Goal: Information Seeking & Learning: Compare options

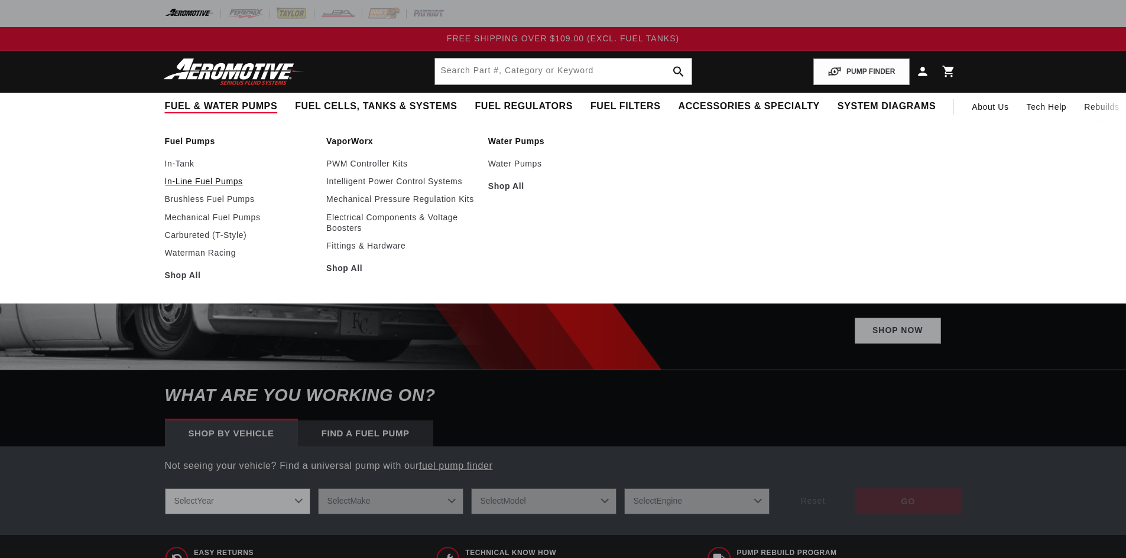
click at [213, 181] on link "In-Line Fuel Pumps" at bounding box center [240, 181] width 150 height 11
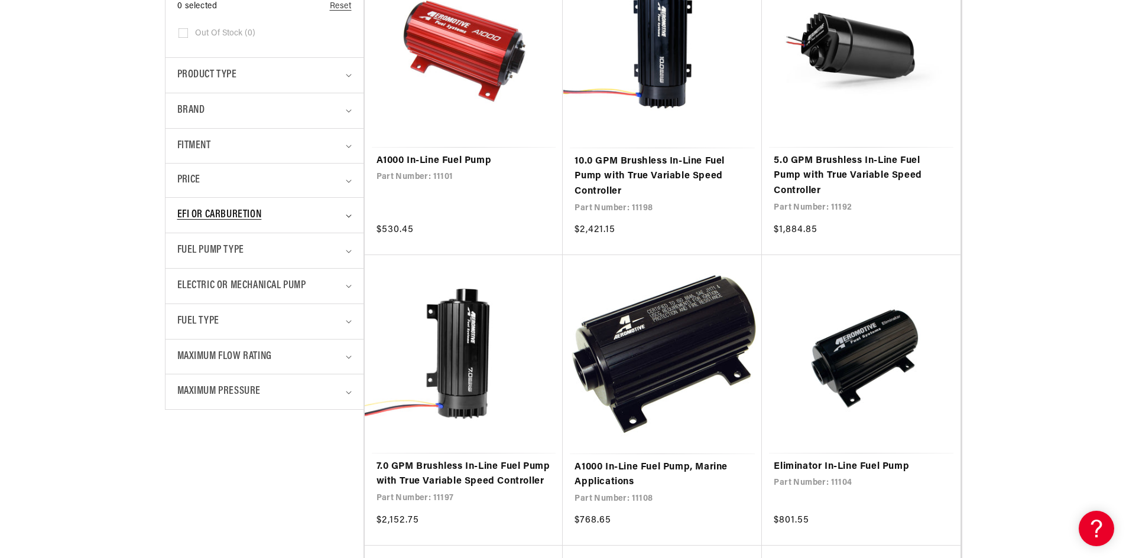
click at [269, 210] on div "EFI or Carburetion" at bounding box center [259, 215] width 164 height 17
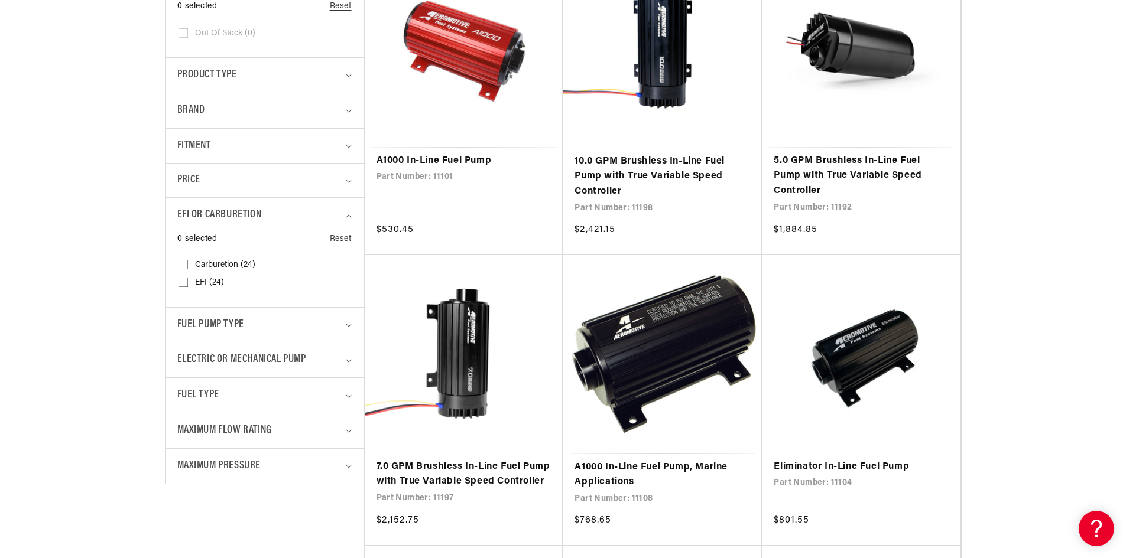
click at [183, 264] on input "Carburetion (24) Carburetion (24 products)" at bounding box center [182, 266] width 9 height 9
checkbox input "true"
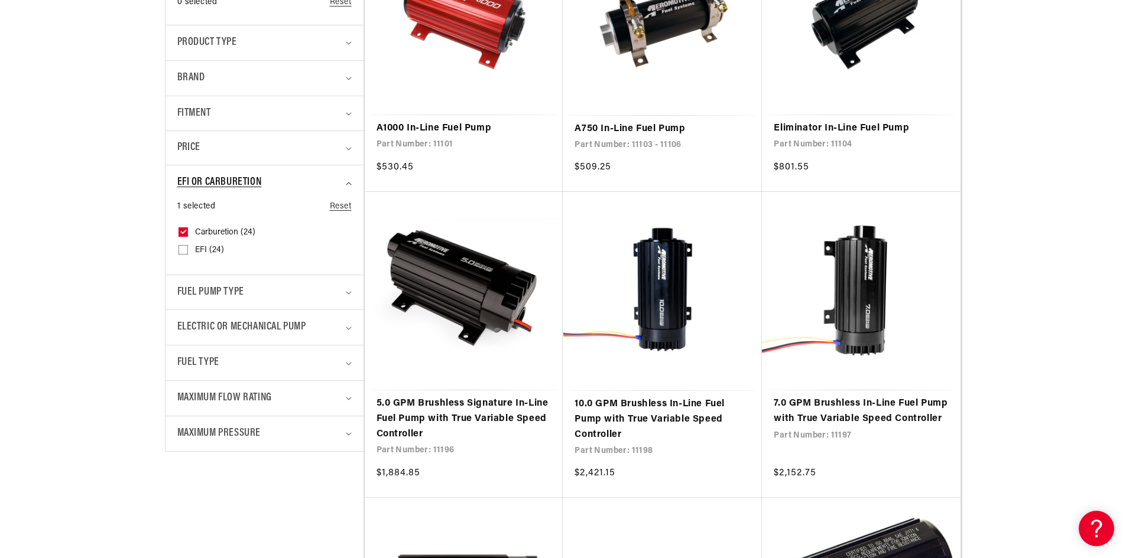
scroll to position [414, 0]
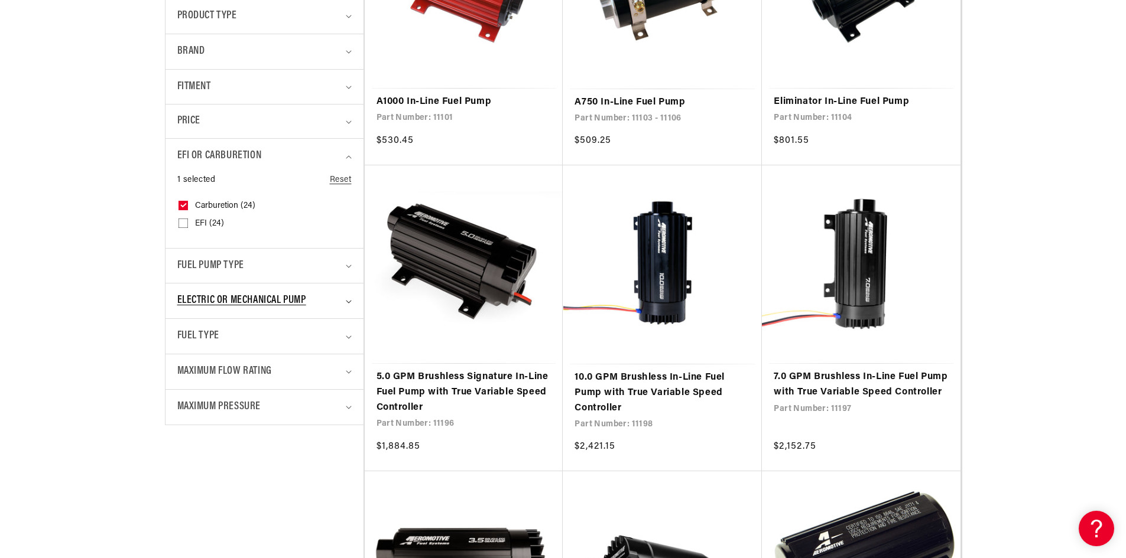
click at [243, 295] on span "Electric or Mechanical Pump" at bounding box center [241, 300] width 129 height 17
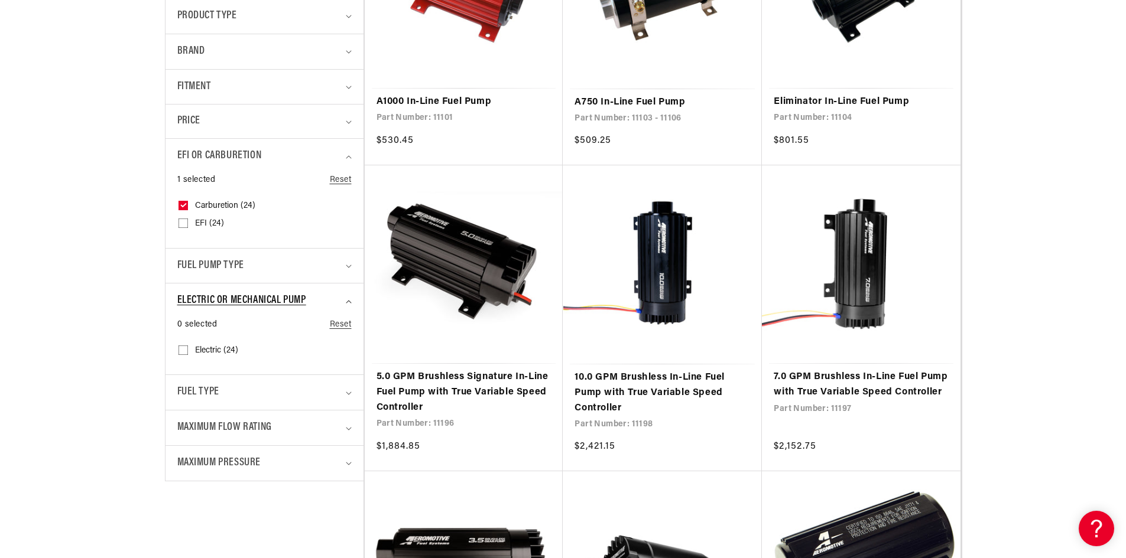
click at [243, 293] on span "Electric or Mechanical Pump" at bounding box center [241, 300] width 129 height 17
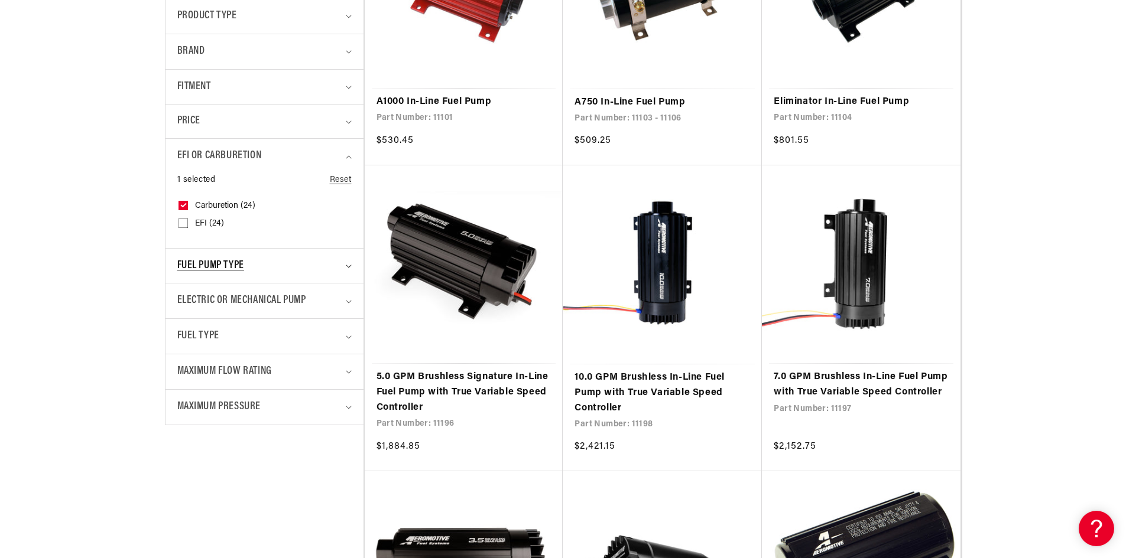
click at [239, 261] on span "Fuel Pump Type" at bounding box center [210, 266] width 67 height 17
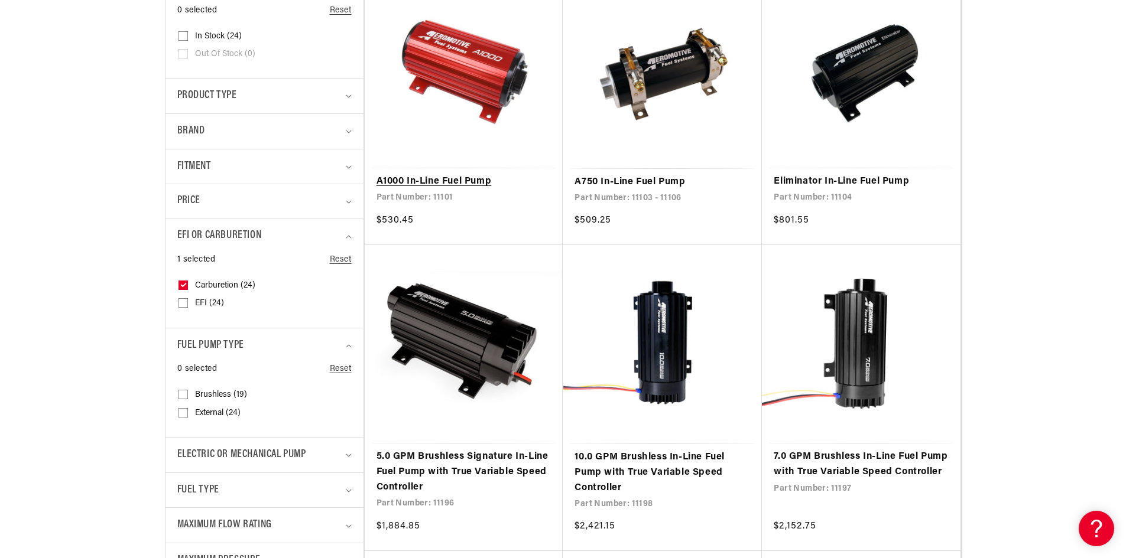
scroll to position [355, 0]
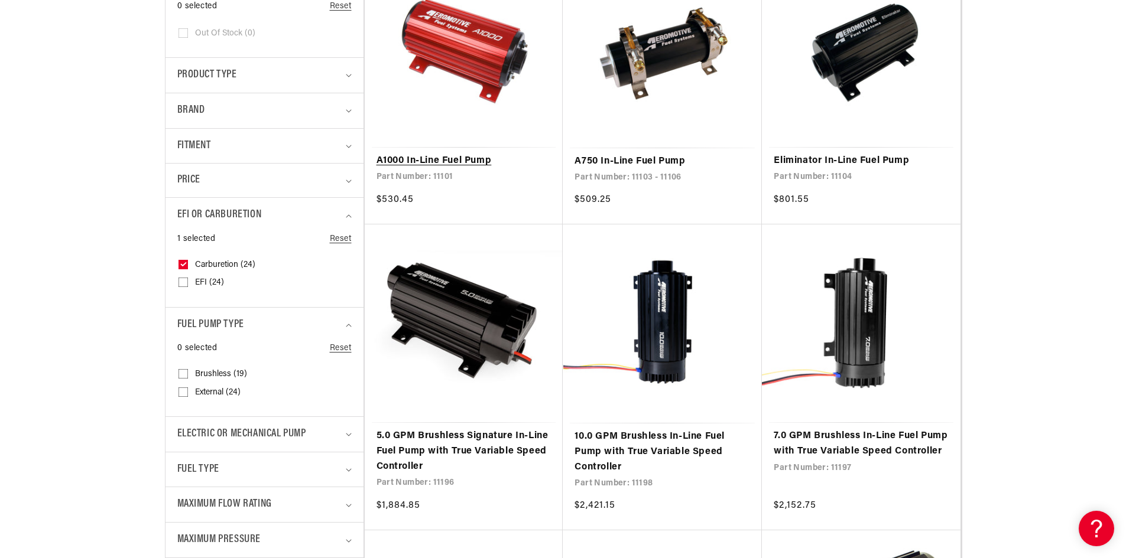
click at [425, 161] on link "A1000 In-Line Fuel Pump" at bounding box center [463, 161] width 175 height 15
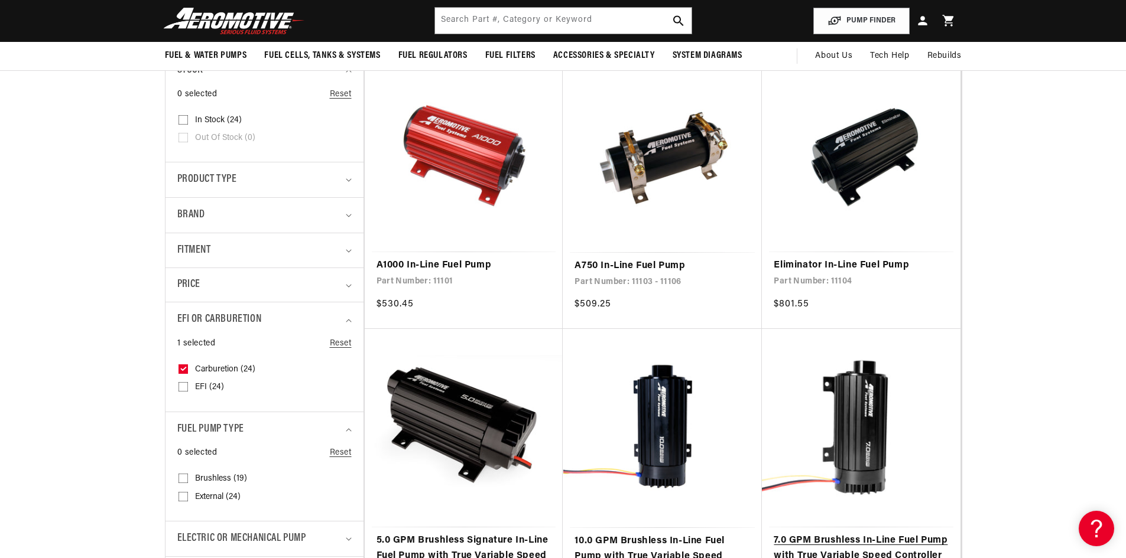
scroll to position [236, 0]
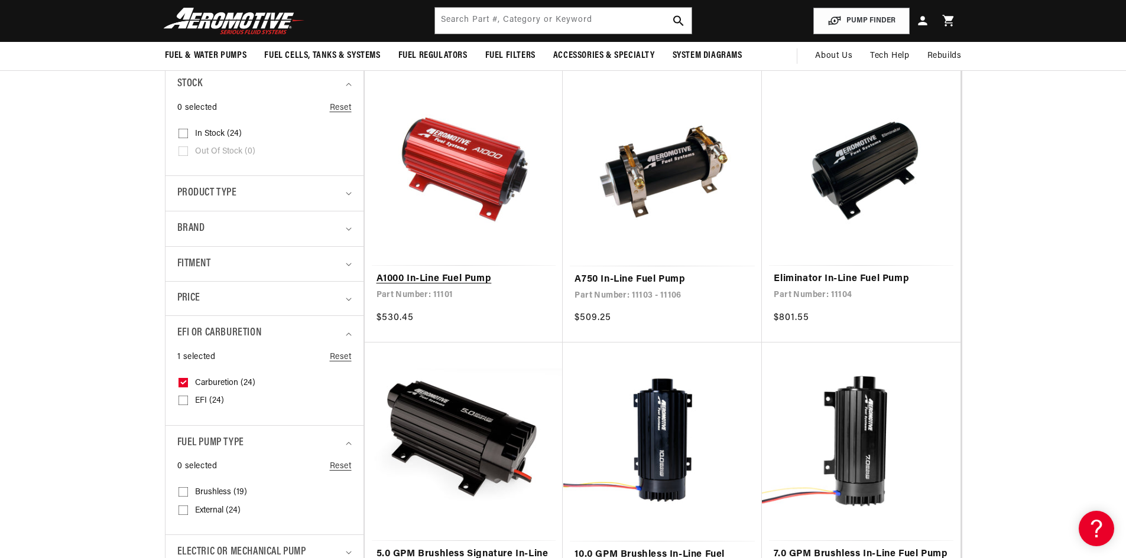
click at [401, 276] on link "A1000 In-Line Fuel Pump" at bounding box center [463, 279] width 175 height 15
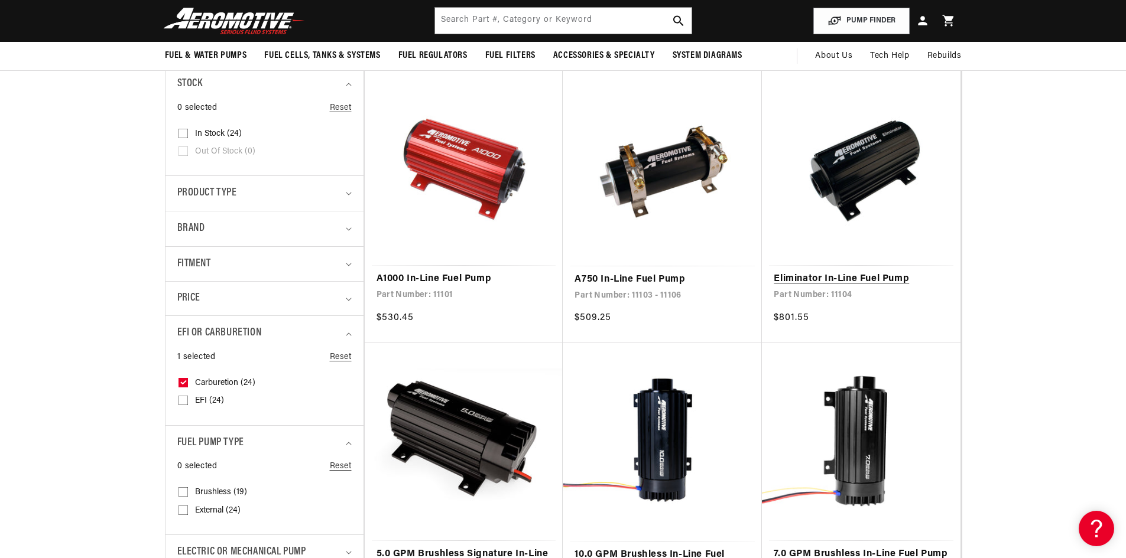
click at [849, 277] on link "Eliminator In-Line Fuel Pump" at bounding box center [860, 279] width 175 height 15
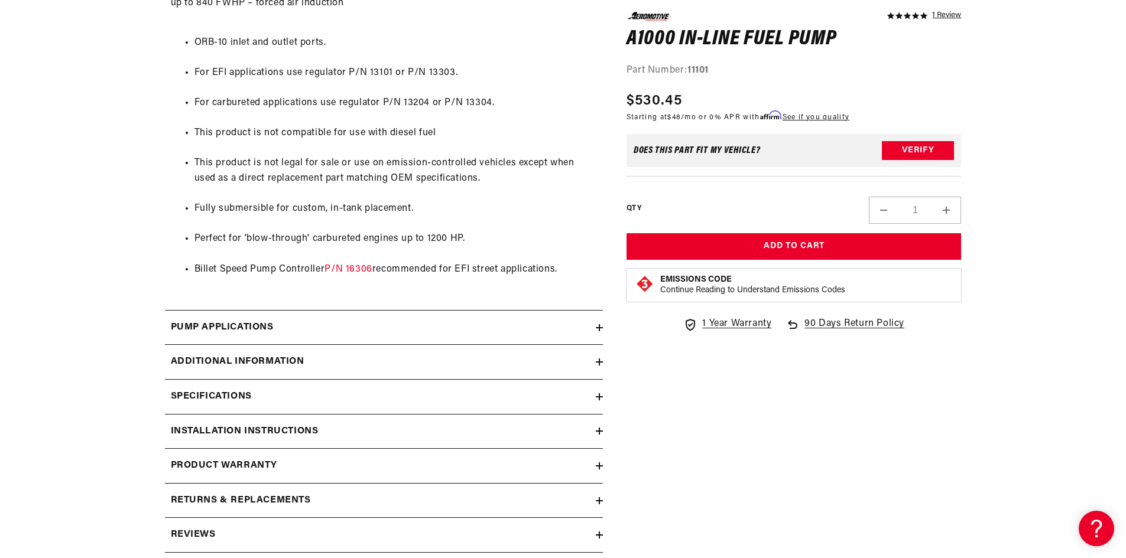
scroll to position [945, 0]
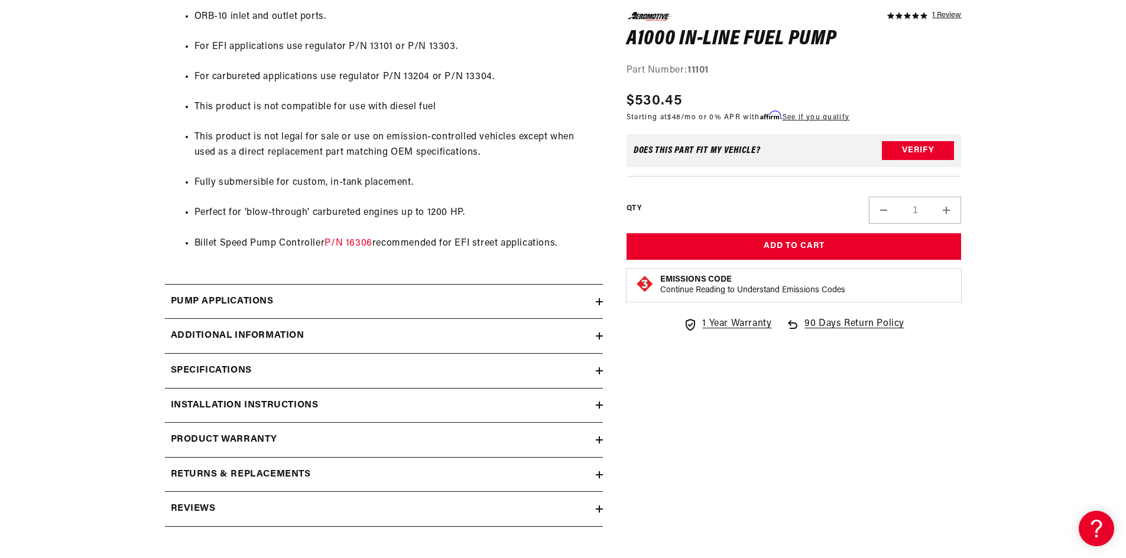
click at [246, 368] on h2 "Specifications" at bounding box center [211, 370] width 81 height 15
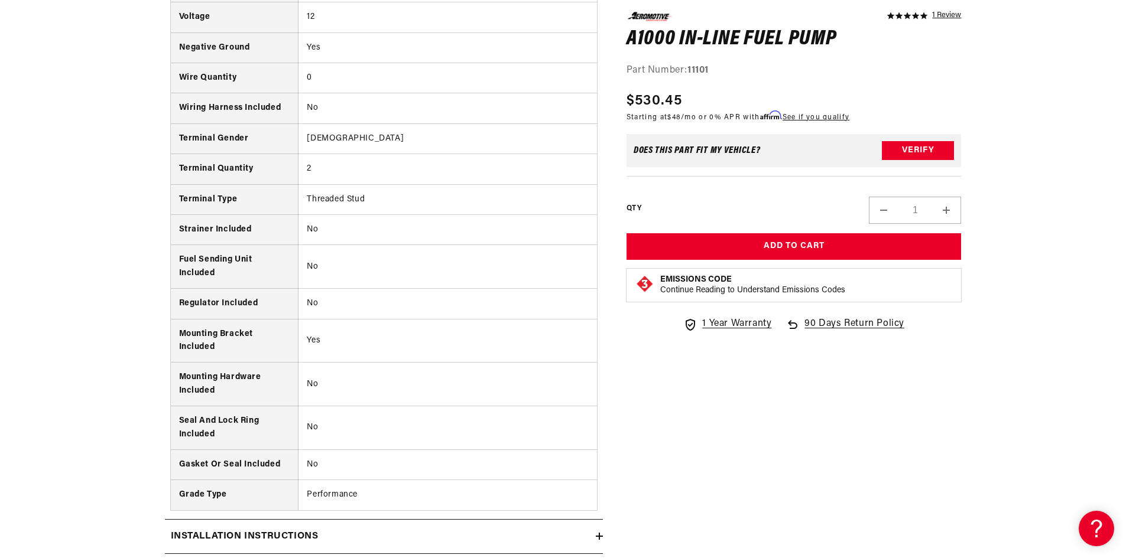
scroll to position [1832, 0]
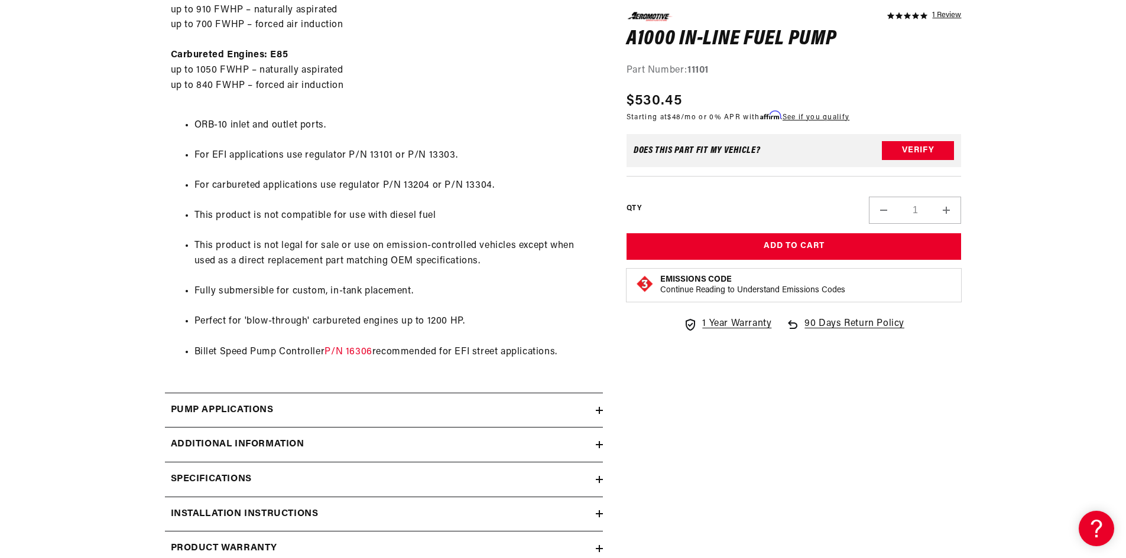
scroll to position [945, 0]
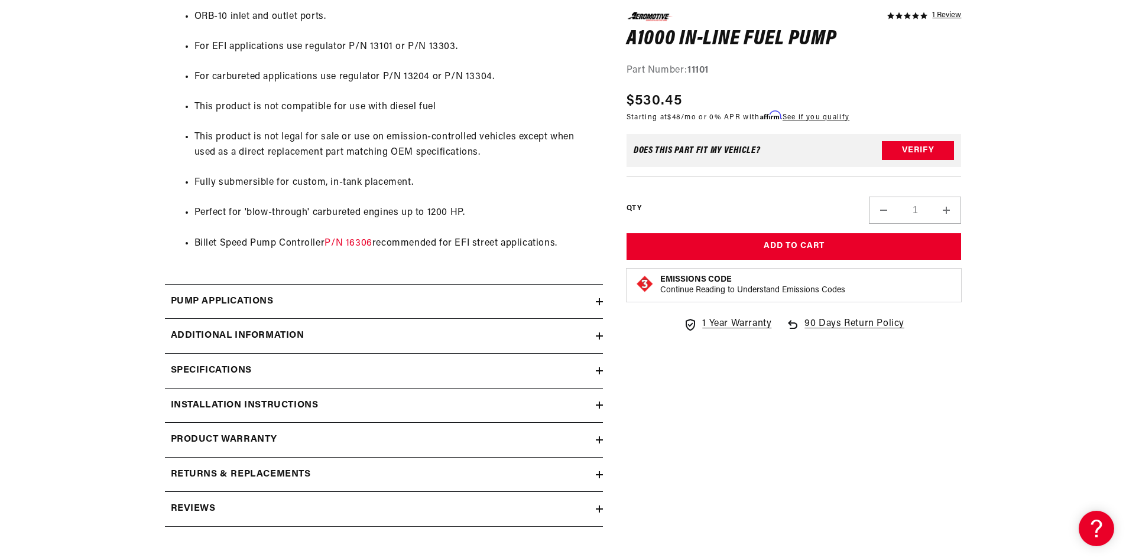
click at [265, 299] on h2 "Pump Applications" at bounding box center [222, 301] width 103 height 15
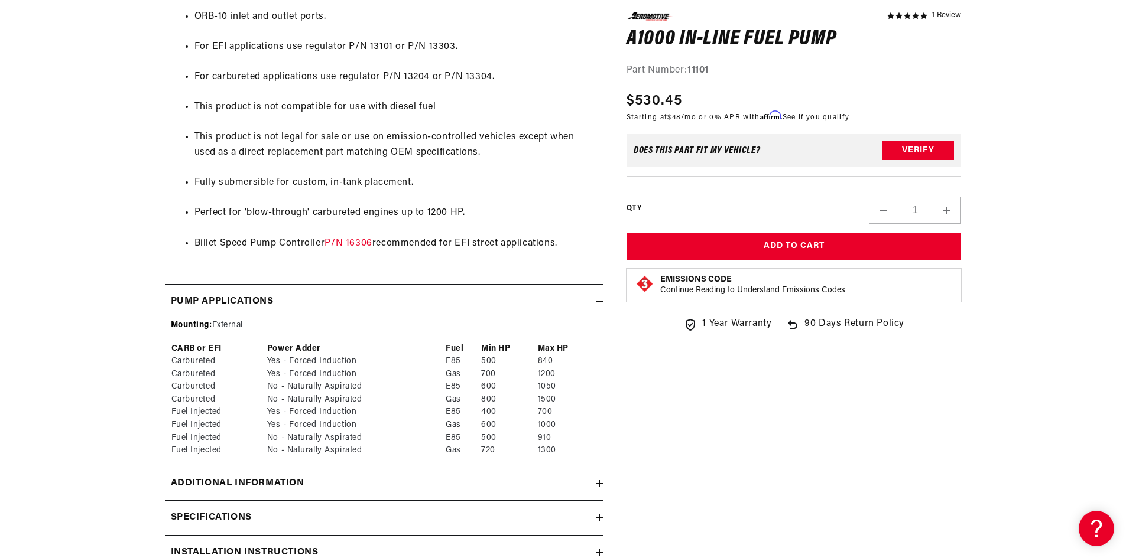
click at [290, 477] on h2 "Additional information" at bounding box center [238, 483] width 134 height 15
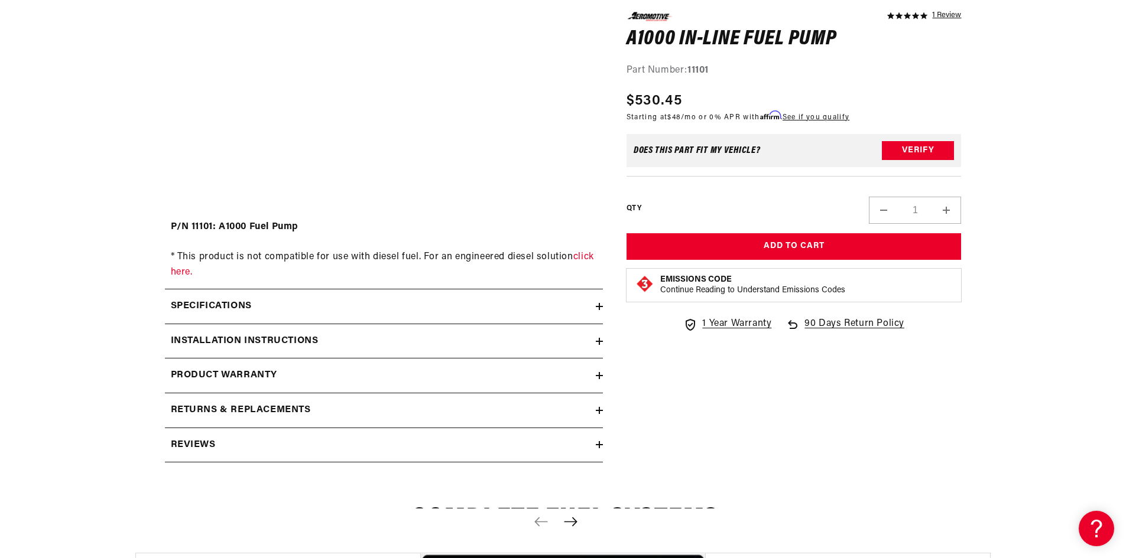
scroll to position [1477, 0]
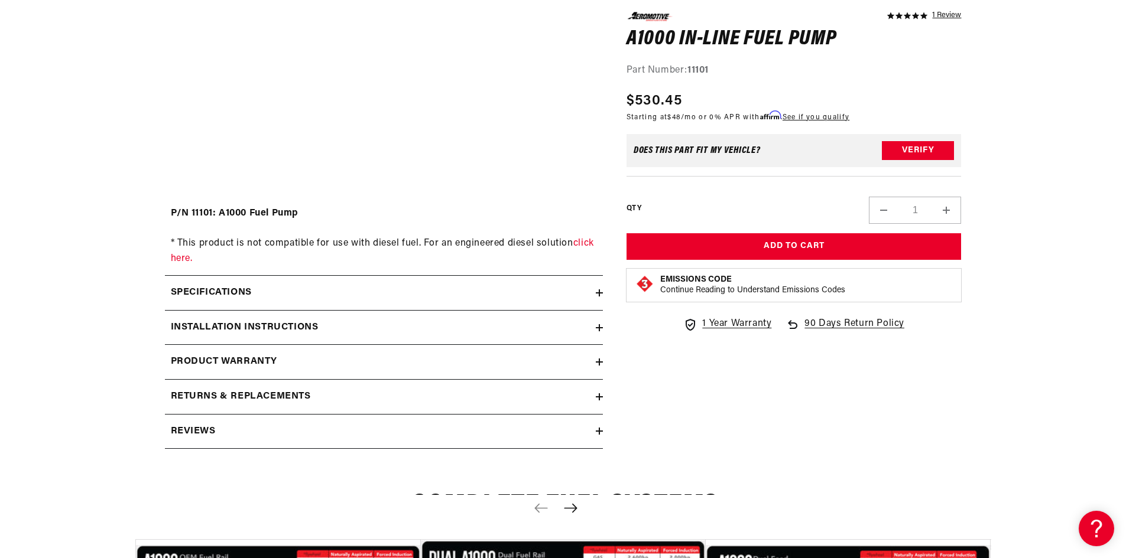
click at [252, 293] on h2 "Specifications" at bounding box center [211, 292] width 81 height 15
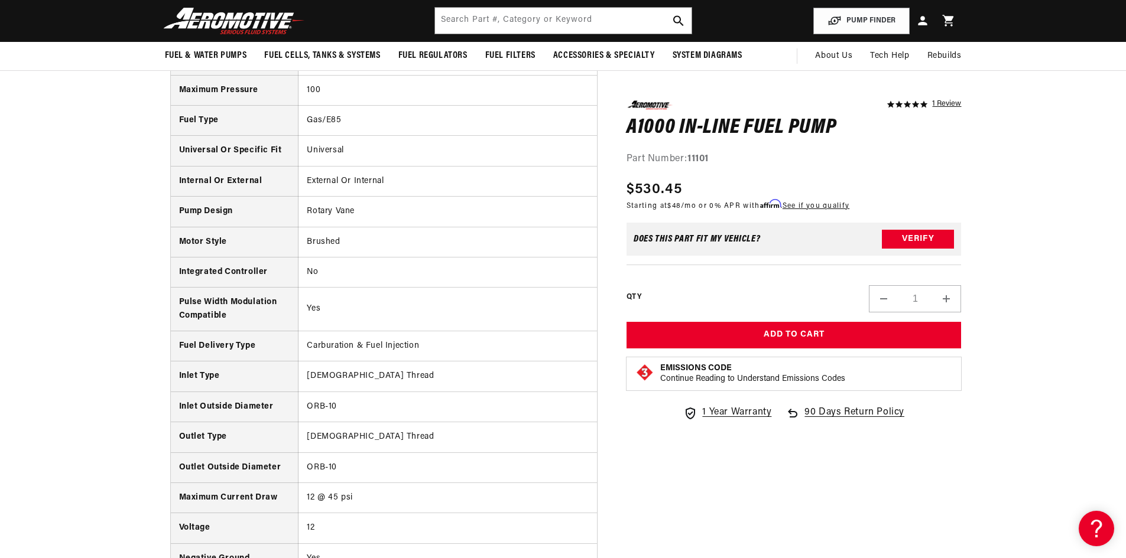
scroll to position [1713, 0]
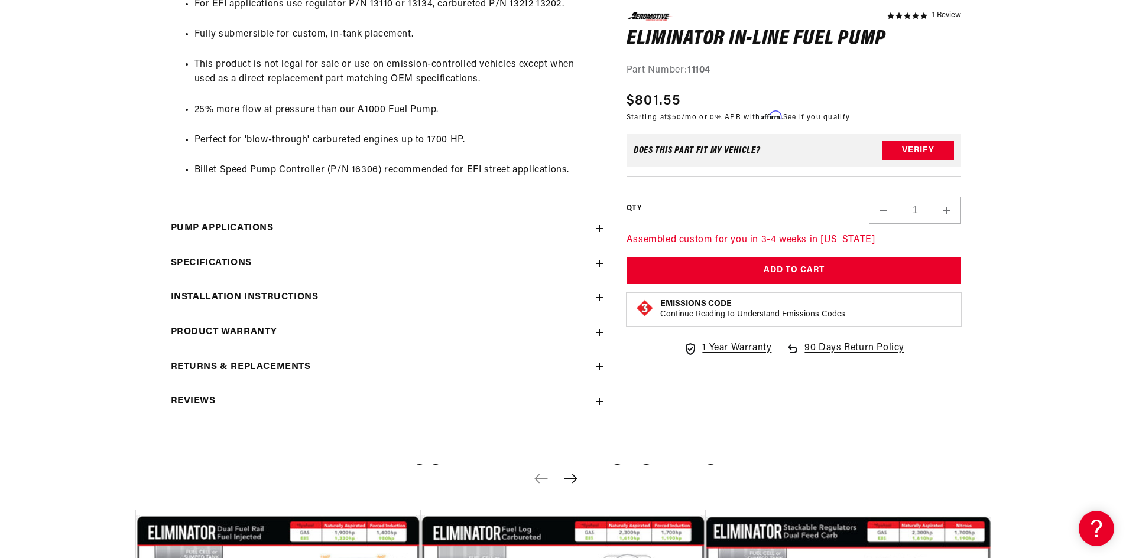
scroll to position [1004, 0]
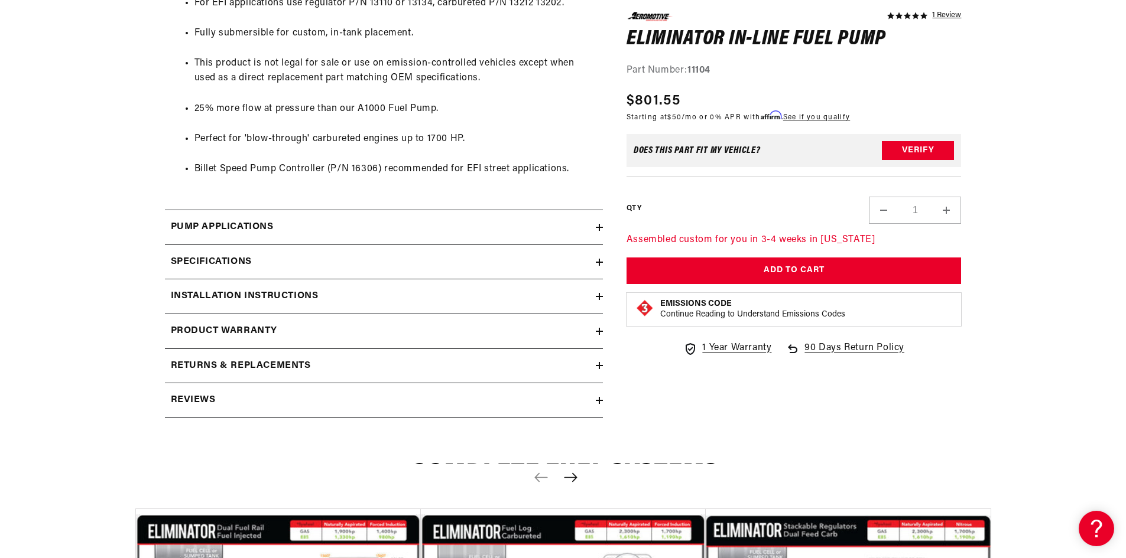
click at [262, 223] on h2 "Pump Applications" at bounding box center [222, 227] width 103 height 15
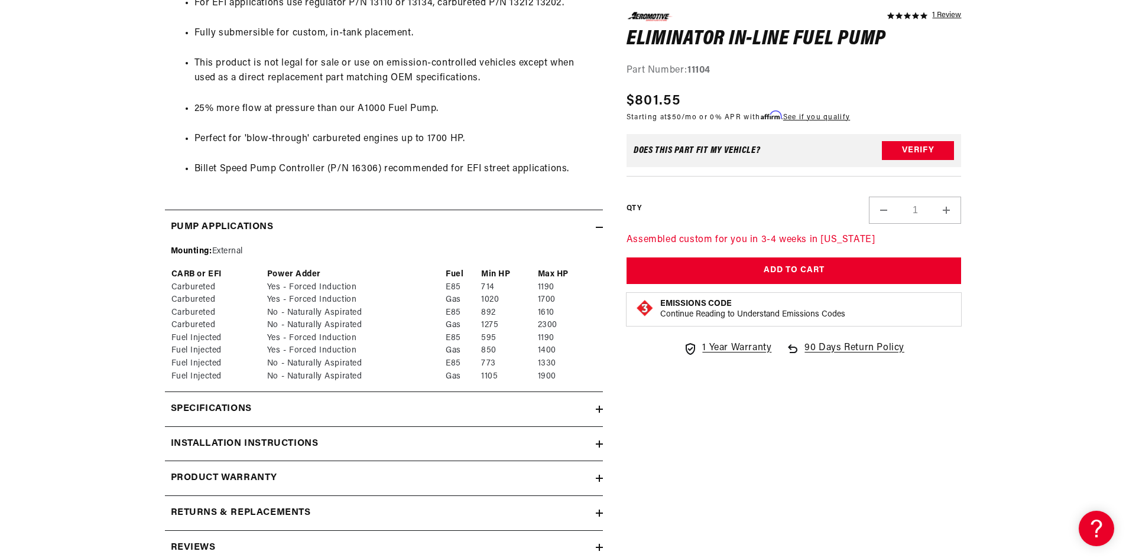
click at [242, 408] on h2 "Specifications" at bounding box center [211, 409] width 81 height 15
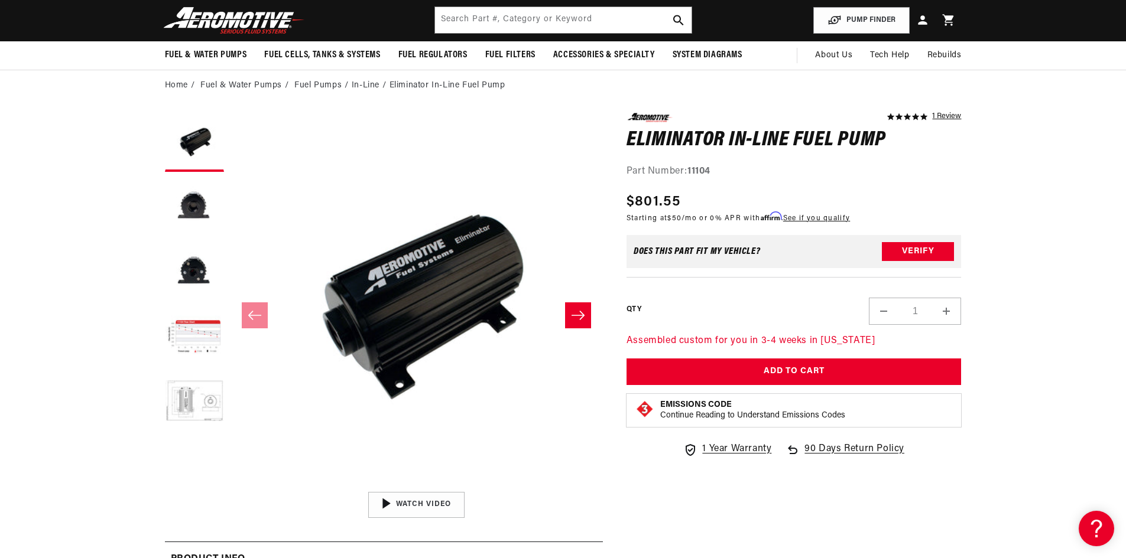
scroll to position [0, 0]
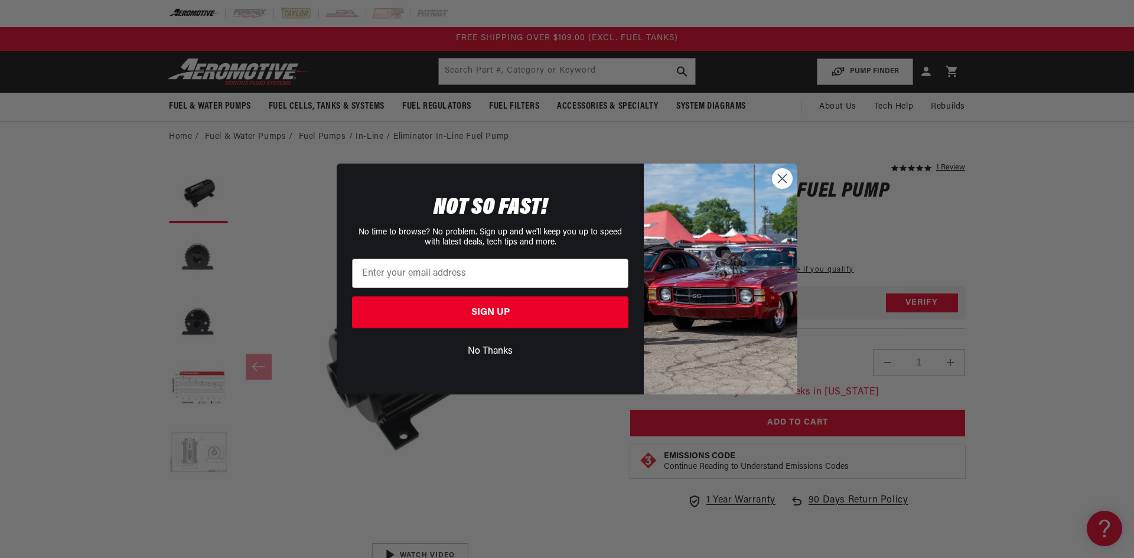
click at [782, 178] on circle "Close dialog" at bounding box center [782, 178] width 19 height 19
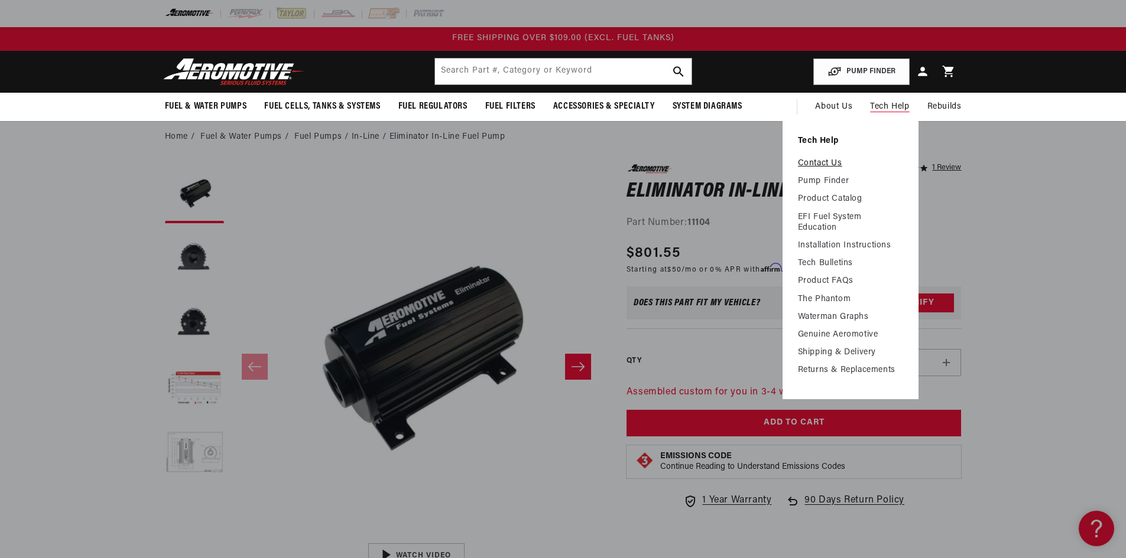
click at [827, 161] on link "Contact Us" at bounding box center [850, 163] width 105 height 11
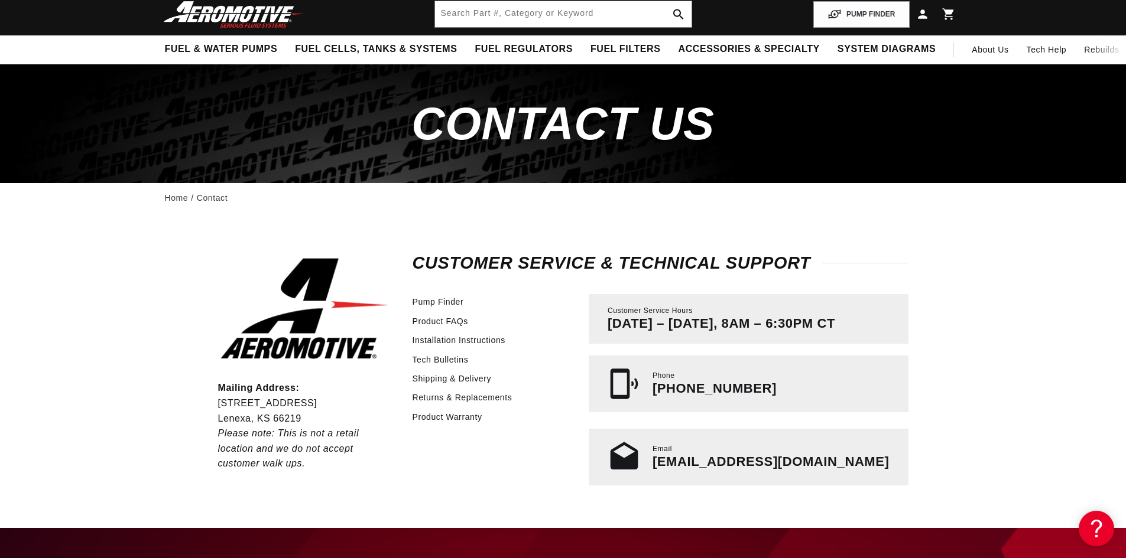
scroll to position [118, 0]
